Goal: Find contact information: Find contact information

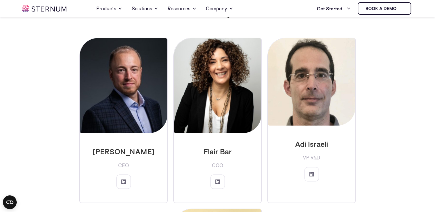
scroll to position [924, 0]
drag, startPoint x: 93, startPoint y: 143, endPoint x: 150, endPoint y: 141, distance: 56.4
click at [150, 147] on p "[PERSON_NAME]" at bounding box center [123, 151] width 79 height 9
copy p "[PERSON_NAME]"
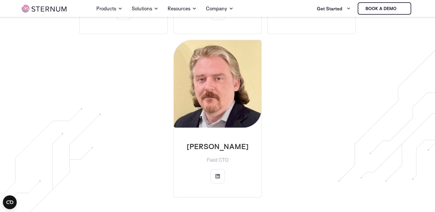
scroll to position [1095, 0]
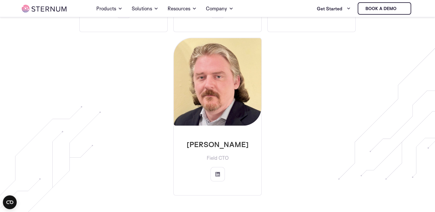
click at [286, 150] on div "[PERSON_NAME] CEO Flair Bar COO" at bounding box center [217, 31] width 345 height 329
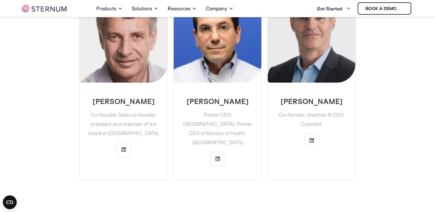
scroll to position [1703, 0]
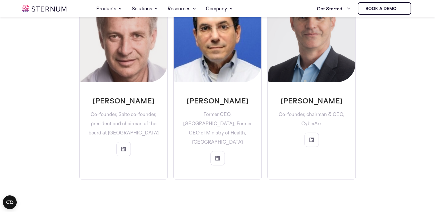
drag, startPoint x: 360, startPoint y: 90, endPoint x: 290, endPoint y: 88, distance: 70.2
click at [290, 88] on div "[PERSON_NAME] Co-founder, Salto co-founder, president and chairman of the board…" at bounding box center [218, 83] width 316 height 193
copy p "[PERSON_NAME]"
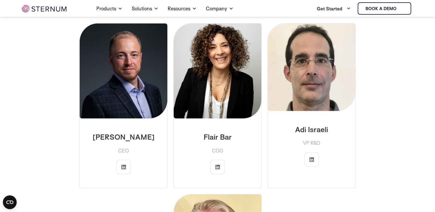
scroll to position [938, 0]
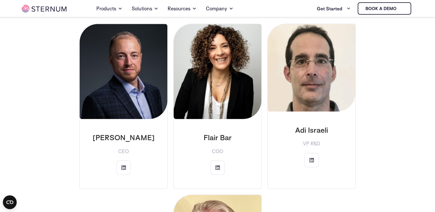
drag, startPoint x: 199, startPoint y: 128, endPoint x: 238, endPoint y: 129, distance: 39.4
click at [238, 133] on p "Flair Bar" at bounding box center [217, 137] width 79 height 9
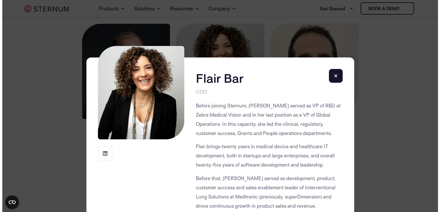
scroll to position [939, 0]
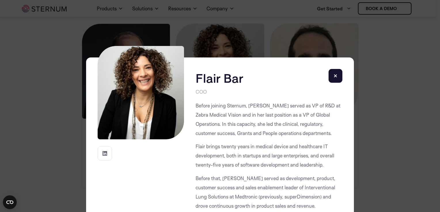
copy p "Flair Bar"
